Goal: Information Seeking & Learning: Learn about a topic

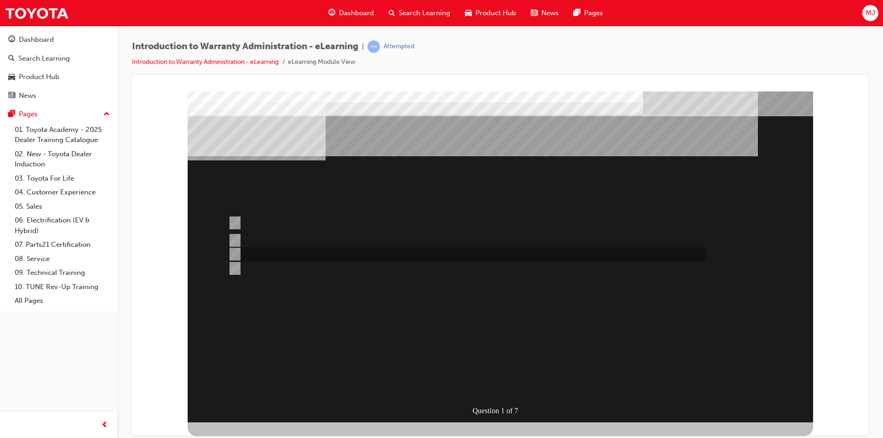
click at [236, 252] on input "The Dealer does not replace the unit, it is outsourced to a sublet agent for re…" at bounding box center [233, 254] width 10 height 10
radio input "true"
